Goal: Use online tool/utility

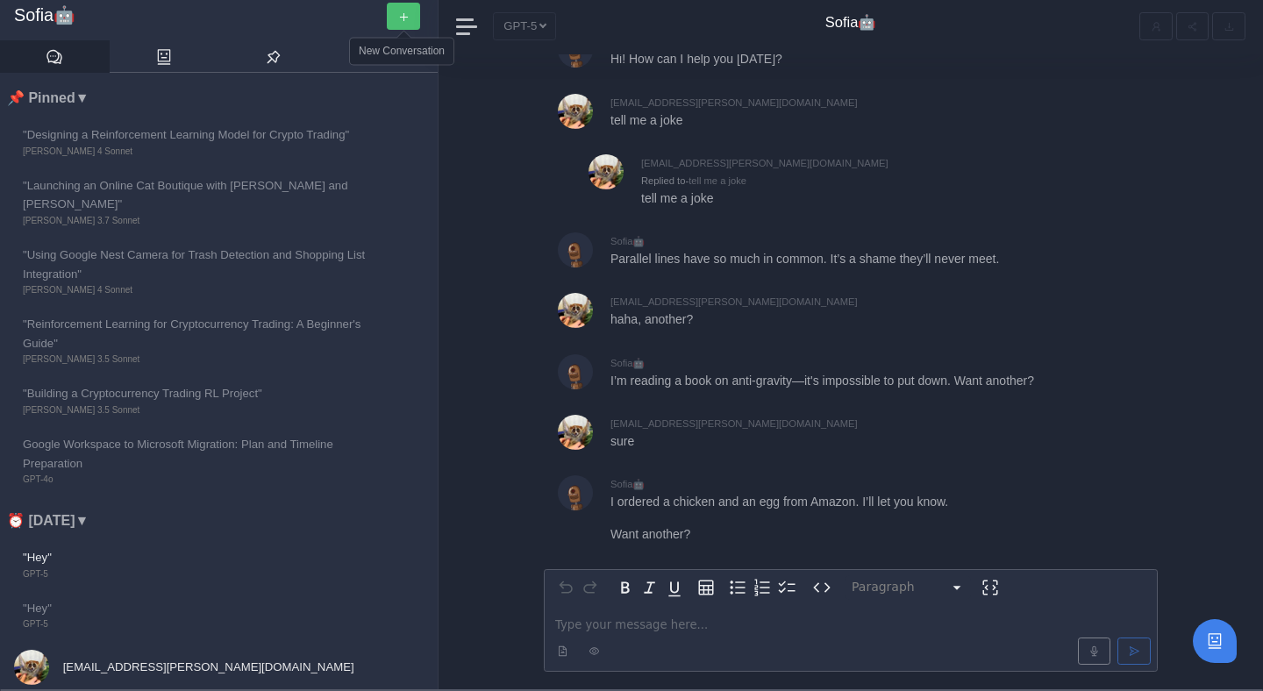
click at [416, 13] on button "button" at bounding box center [403, 16] width 33 height 27
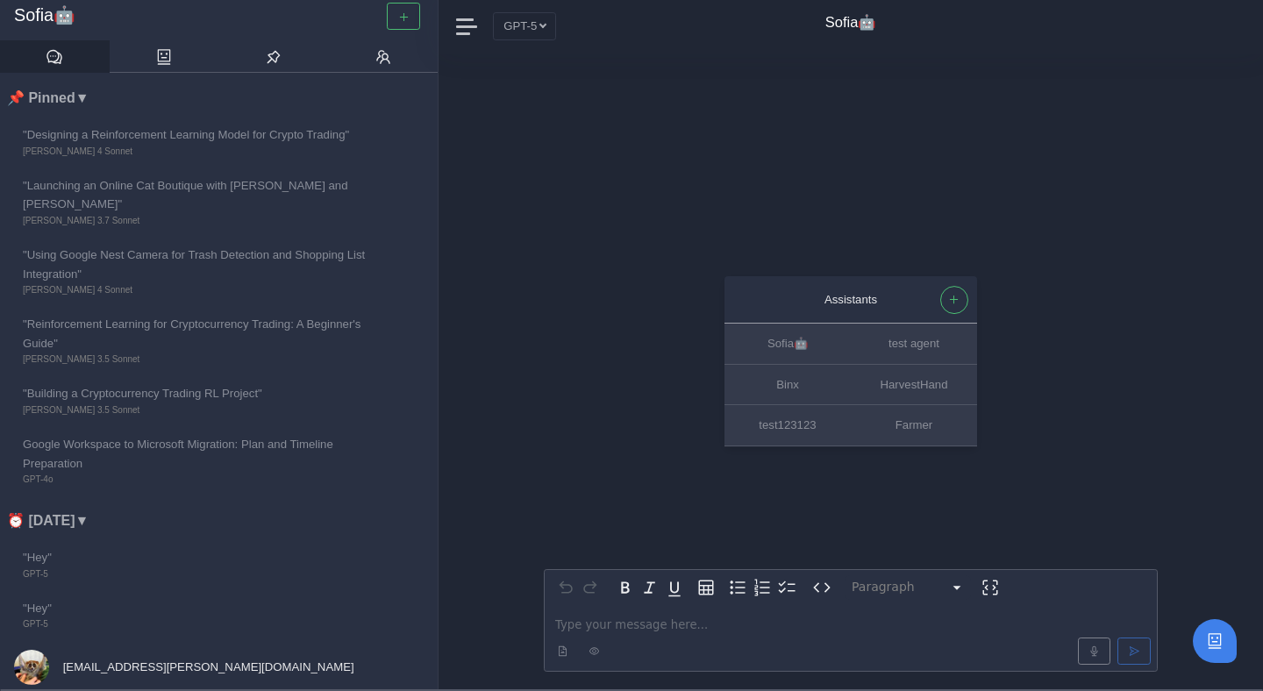
scroll to position [-82, 0]
click at [522, 13] on button "GPT-5" at bounding box center [524, 25] width 63 height 27
click at [542, 39] on button "GPT-5" at bounding box center [524, 25] width 63 height 27
click at [535, 30] on button "GPT-5" at bounding box center [524, 25] width 63 height 27
